Goal: Find specific page/section

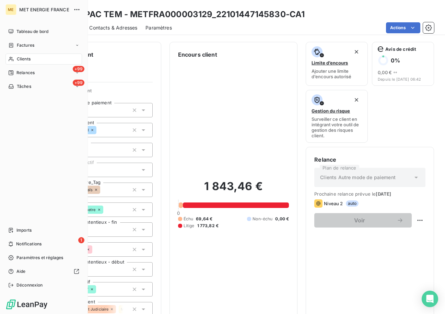
click at [24, 55] on div "Clients" at bounding box center [43, 58] width 76 height 11
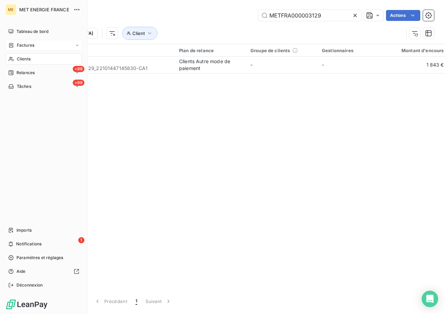
click at [19, 46] on span "Factures" at bounding box center [25, 45] width 17 height 6
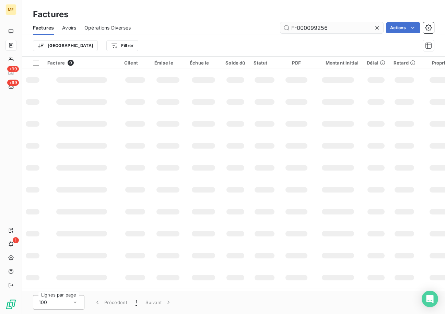
click at [313, 30] on input "F-000099256" at bounding box center [331, 27] width 103 height 11
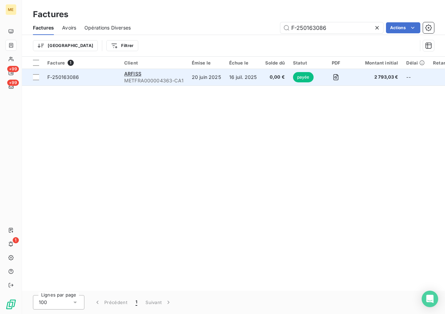
type input "F-250163086"
click at [68, 78] on span "F-250163086" at bounding box center [63, 77] width 32 height 6
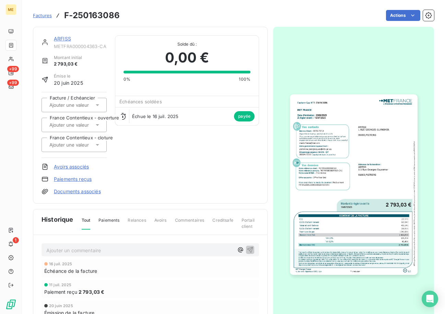
click at [349, 155] on img "button" at bounding box center [354, 184] width 128 height 180
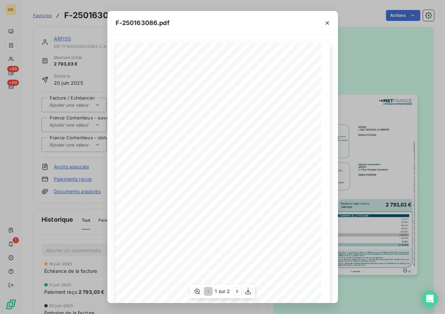
scroll to position [48, 0]
click at [249, 293] on icon "button" at bounding box center [248, 291] width 7 height 7
